Goal: Task Accomplishment & Management: Complete application form

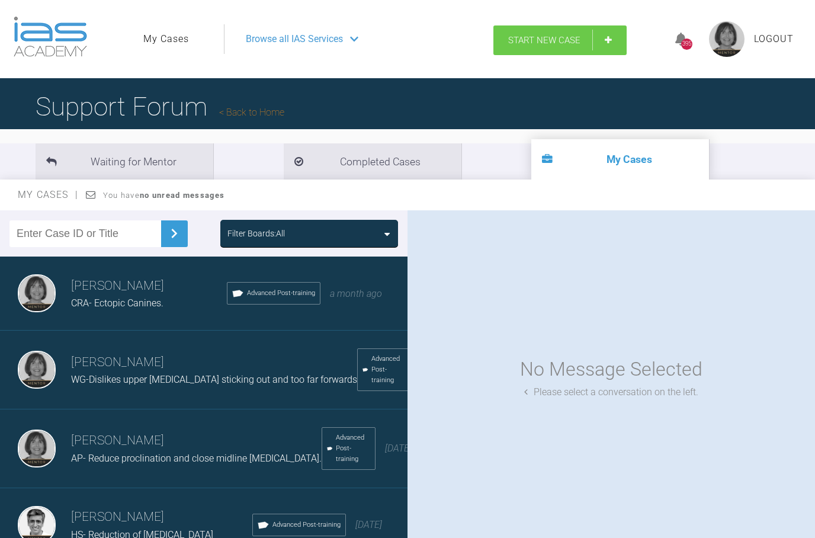
click at [520, 40] on span "Start New Case" at bounding box center [544, 40] width 72 height 11
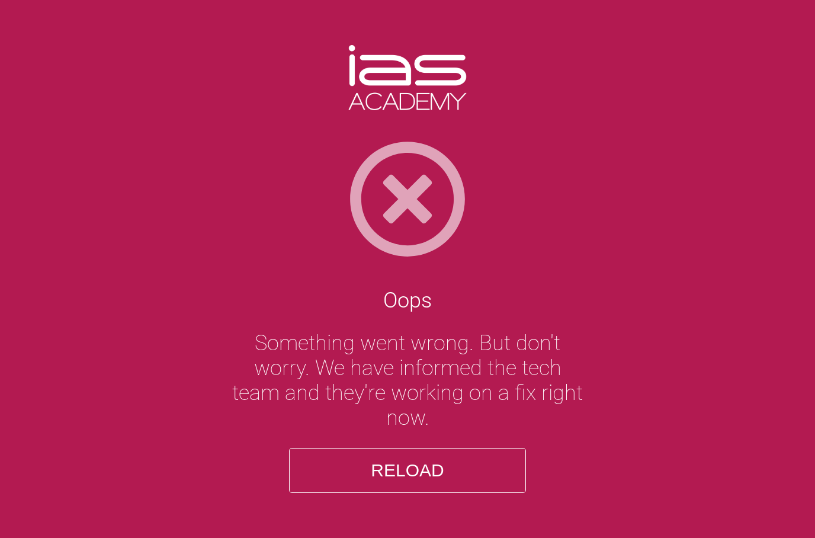
click at [444, 493] on button "Reload" at bounding box center [407, 470] width 237 height 45
click at [434, 493] on button "Reload" at bounding box center [407, 470] width 237 height 45
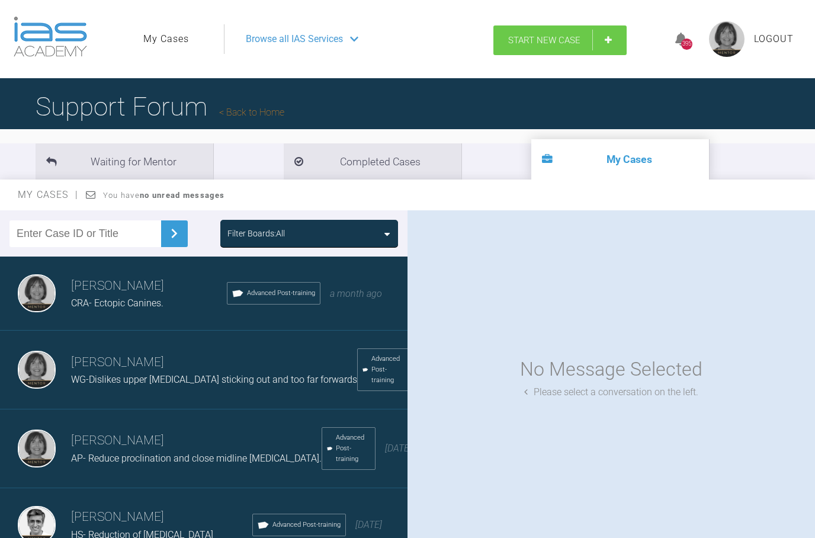
click at [527, 37] on span "Start New Case" at bounding box center [544, 40] width 72 height 11
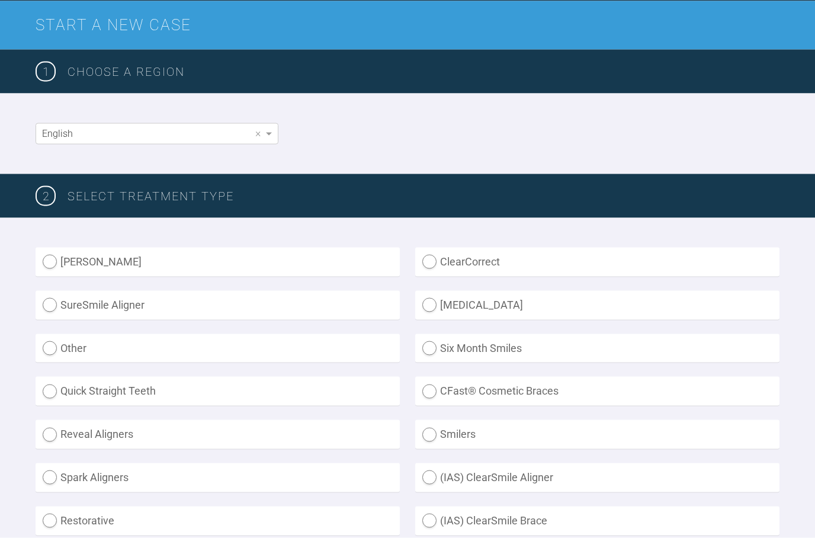
scroll to position [136, 0]
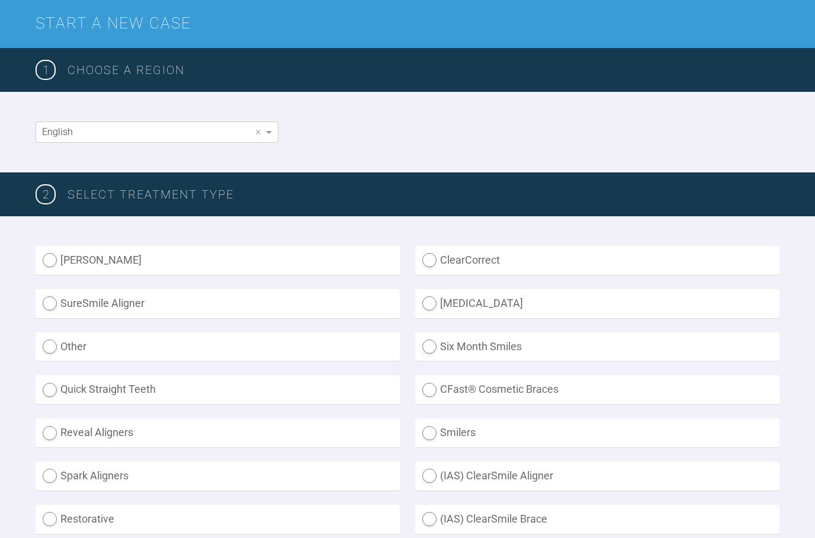
click at [49, 344] on label "Other" at bounding box center [218, 346] width 364 height 29
radio input "true"
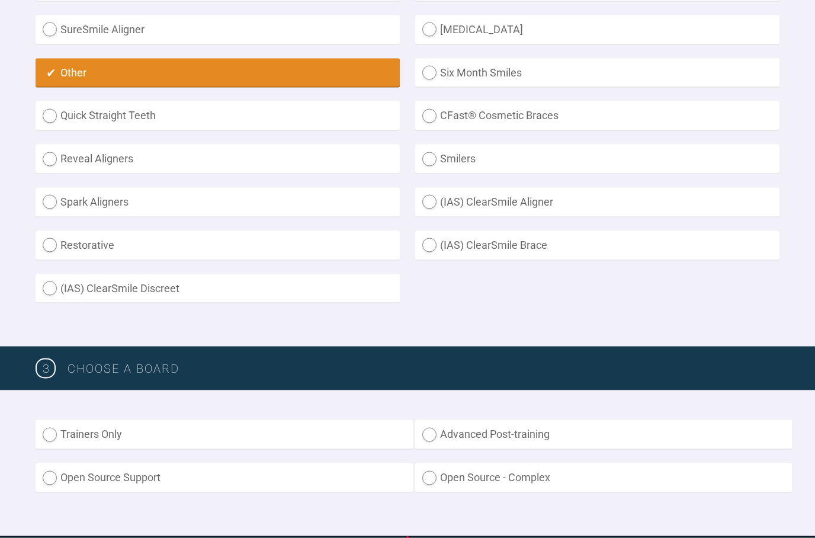
scroll to position [410, 0]
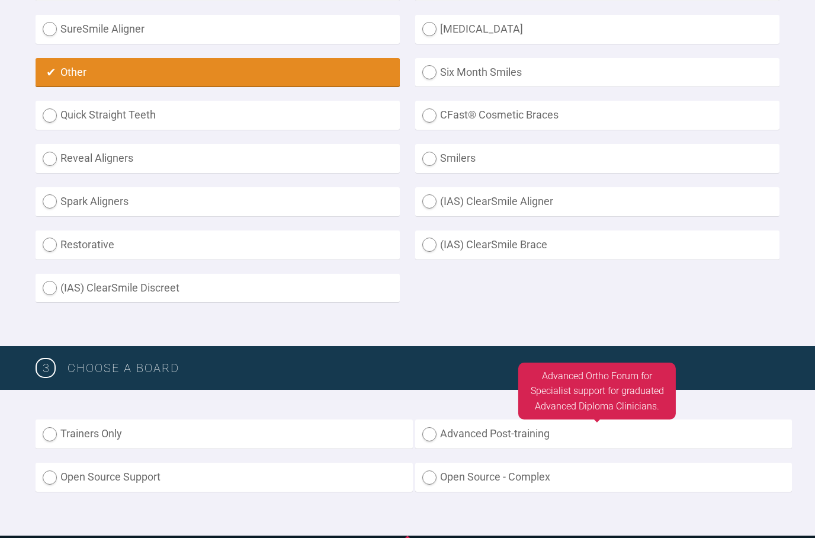
click at [431, 430] on label "Advanced Post-training" at bounding box center [603, 434] width 377 height 29
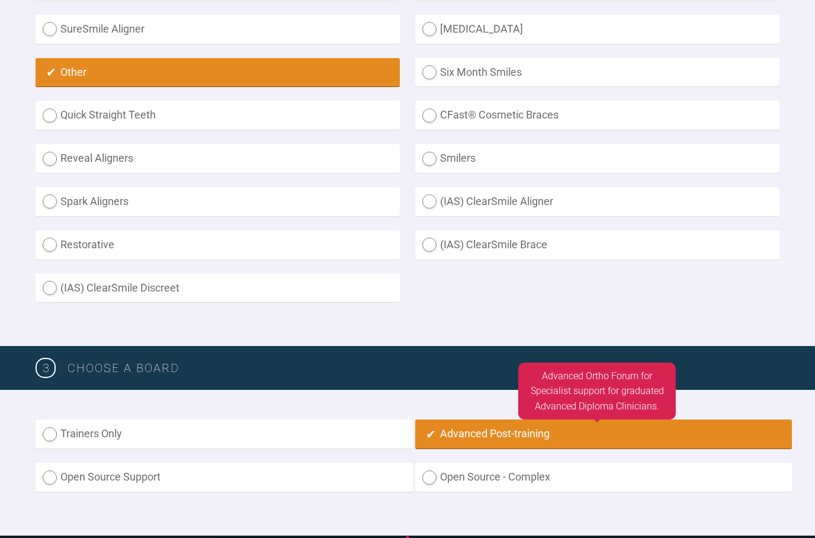
radio input "true"
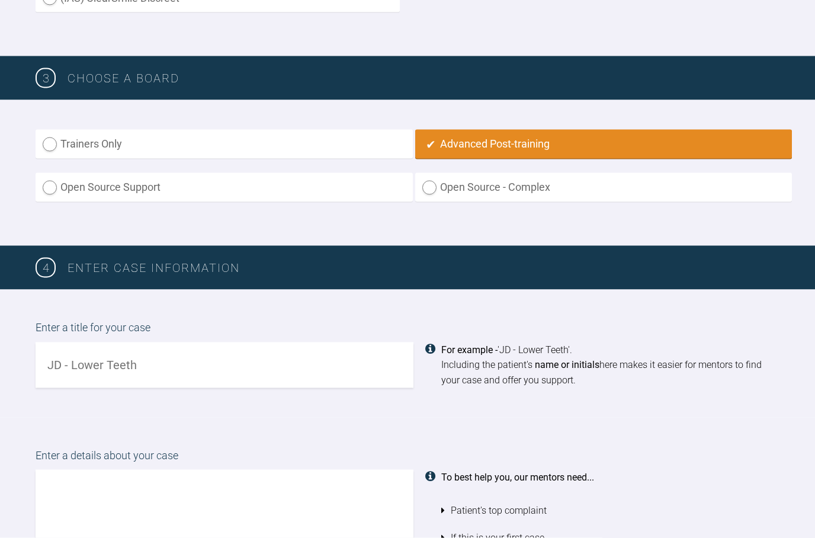
scroll to position [700, 0]
click at [97, 359] on input "text" at bounding box center [225, 365] width 378 height 46
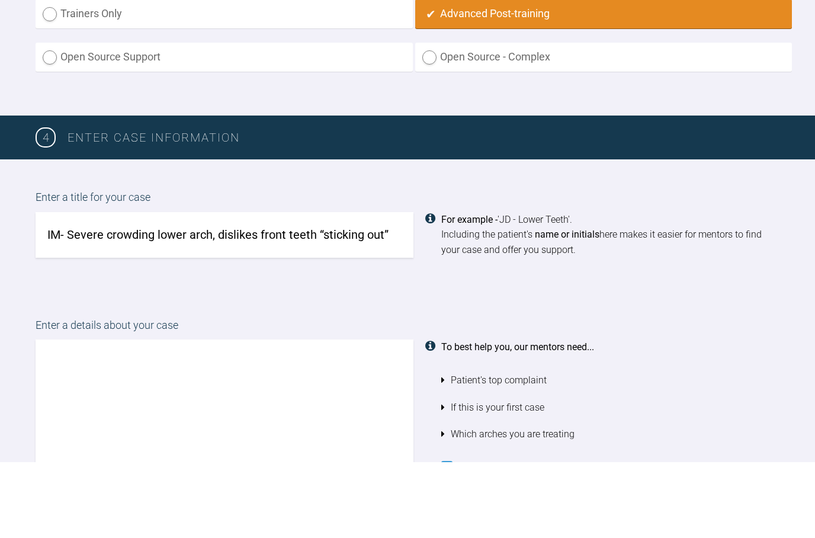
scroll to position [756, 0]
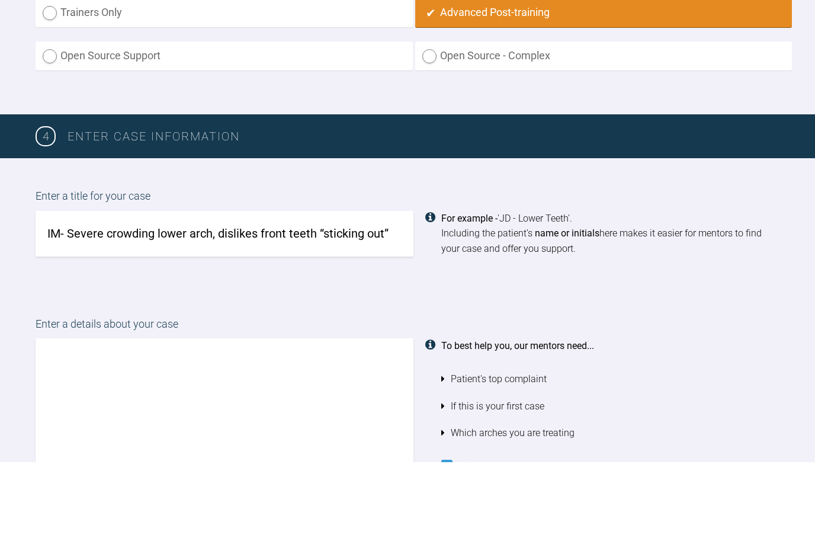
type input "IM- Severe crowding lower arch, dislikes front teeth “sticking out”"
click at [46, 414] on textarea at bounding box center [225, 481] width 378 height 135
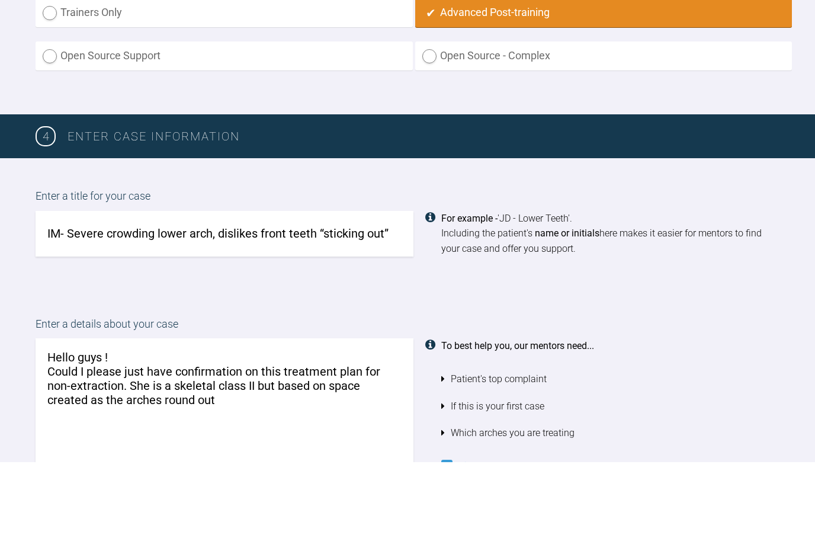
click at [86, 414] on textarea "Hello guys ! Could I please just have confirmation on this treatment plan for n…" at bounding box center [225, 481] width 378 height 135
click at [232, 414] on textarea "Hello guys ! Could I please just have confirmation on this treatment plan for n…" at bounding box center [225, 481] width 378 height 135
click at [255, 414] on textarea "Hello guys ! Could I please just have confirmation on this treatment plan for n…" at bounding box center [225, 481] width 378 height 135
click at [69, 414] on textarea "Hello guys ! Could I please just have confirmation on this treatment plan for n…" at bounding box center [225, 481] width 378 height 135
click at [311, 414] on textarea "Hello guys ! Could I please just have confirmation on this treatment plan for n…" at bounding box center [225, 481] width 378 height 135
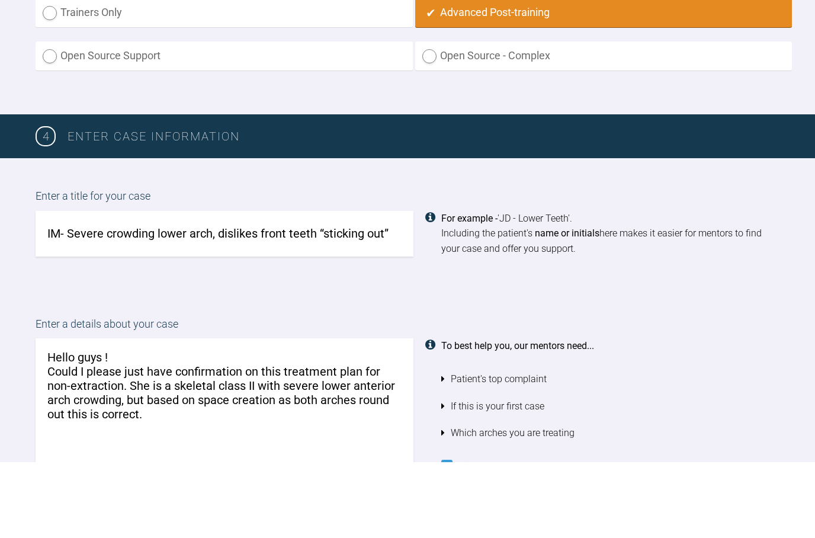
click at [145, 414] on textarea "Hello guys ! Could I please just have confirmation on this treatment plan for n…" at bounding box center [225, 481] width 378 height 135
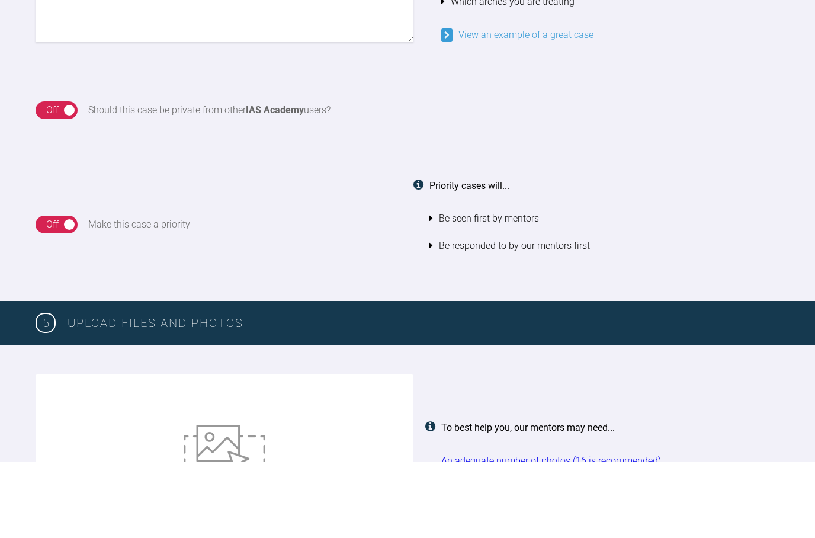
scroll to position [1189, 0]
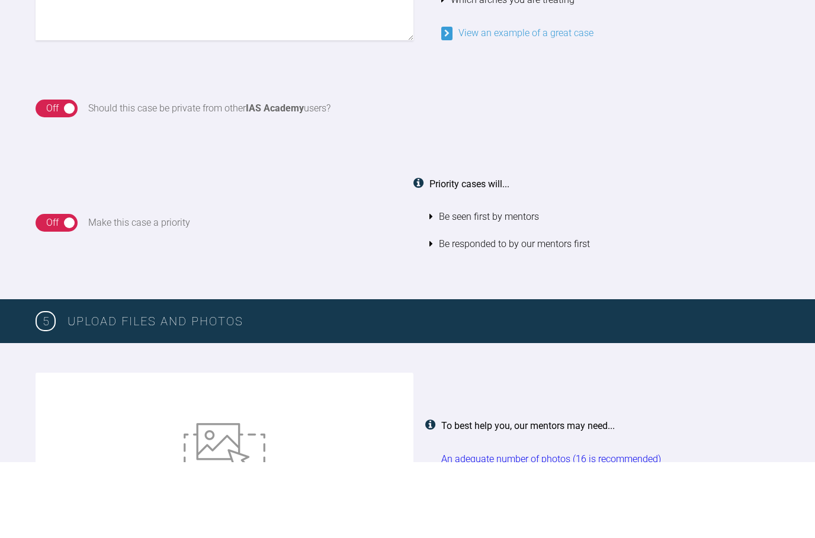
type textarea "Hello guys ! Could I please just have confirmation on this treatment plan for n…"
click at [225, 499] on img at bounding box center [225, 531] width 82 height 65
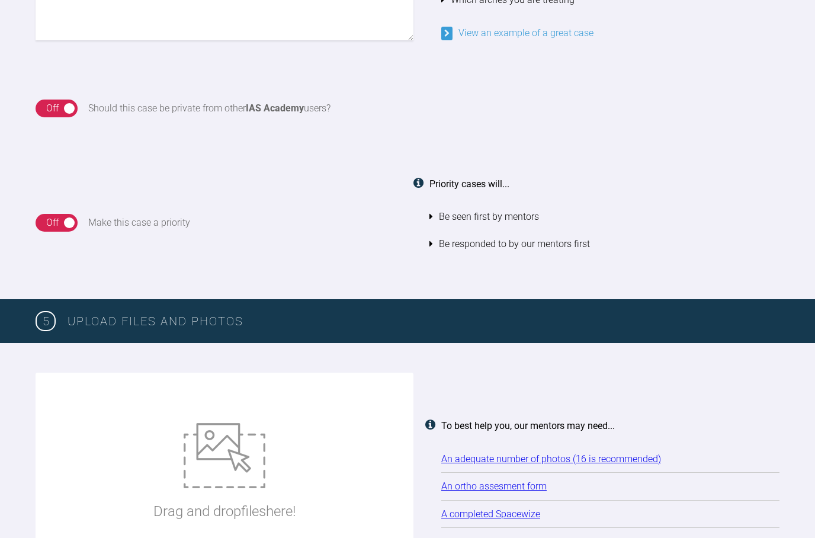
type input "C:\fakepath\Ortho Assess Indy Mann.docx"
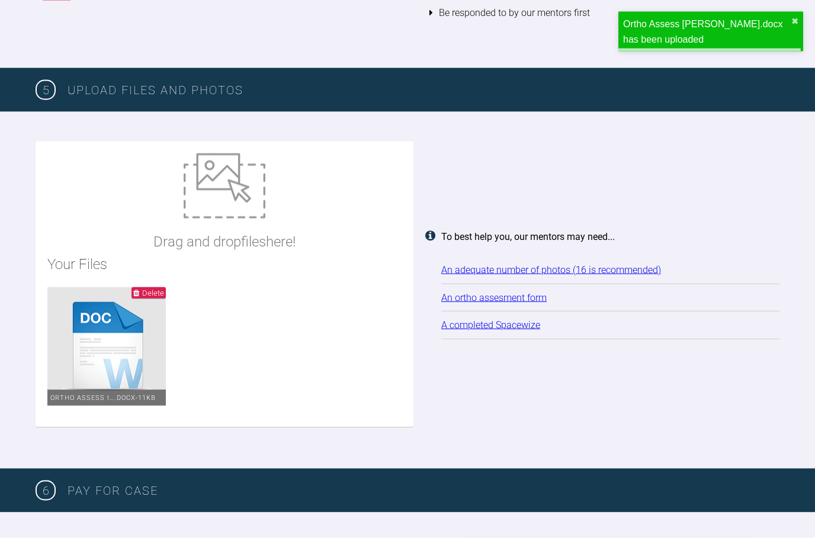
scroll to position [1496, 0]
click at [242, 181] on img at bounding box center [225, 185] width 82 height 65
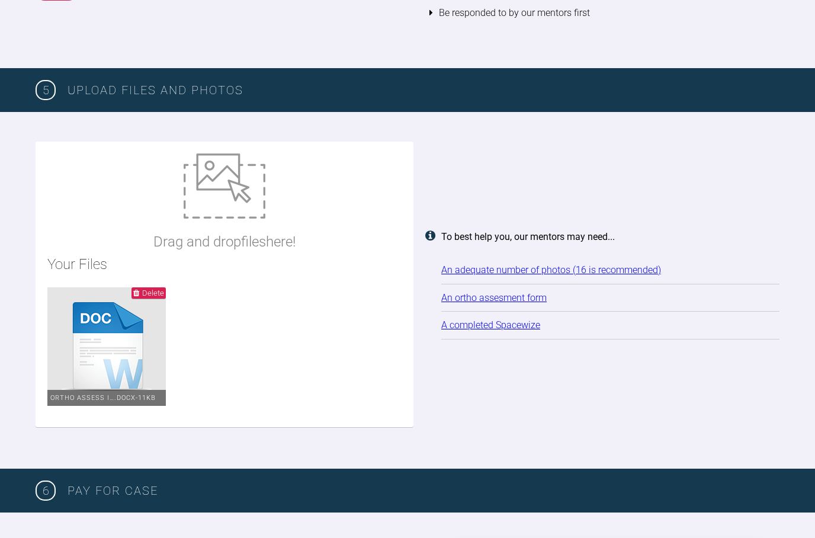
type input "C:\fakepath\_DSC0009.jpeg"
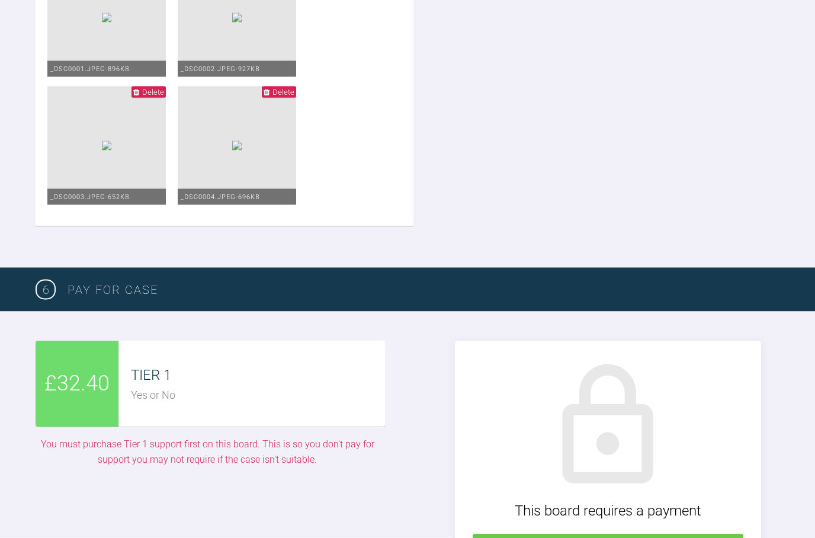
scroll to position [2392, 0]
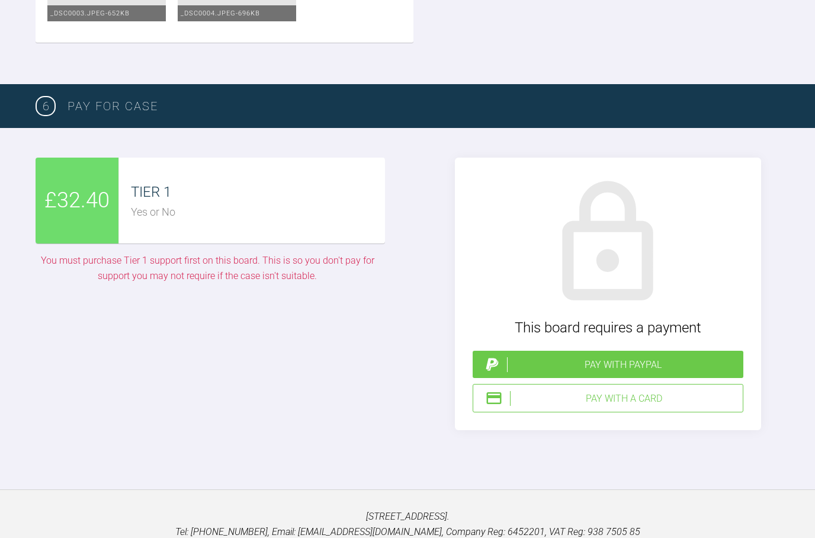
click at [660, 357] on div "Pay with PayPal" at bounding box center [623, 364] width 232 height 15
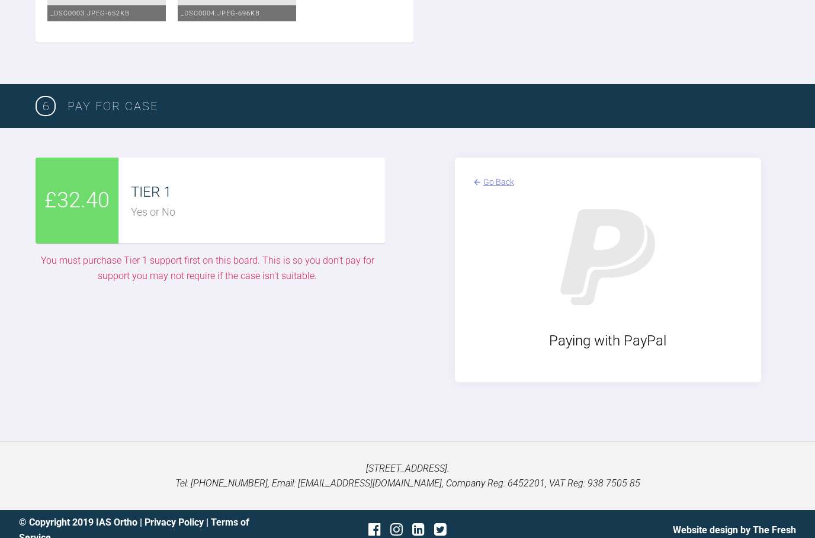
scroll to position [2344, 0]
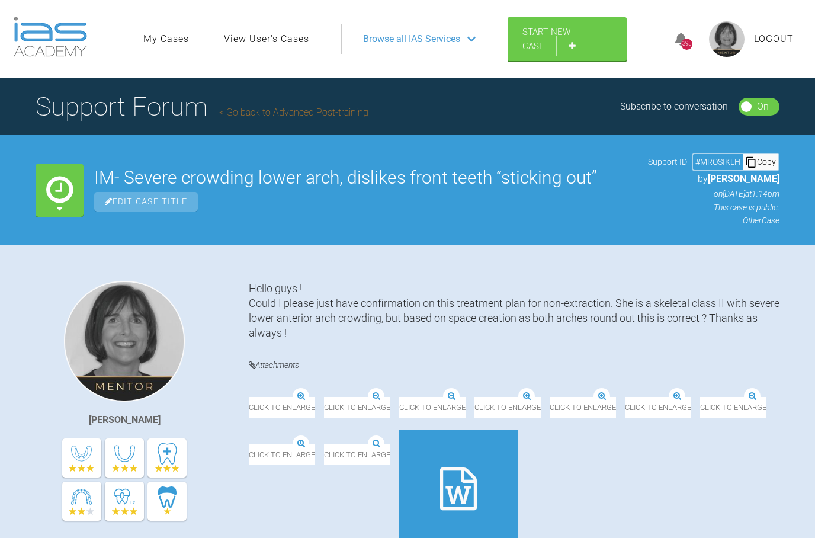
click at [778, 37] on span "Logout" at bounding box center [774, 38] width 40 height 15
